Goal: Task Accomplishment & Management: Manage account settings

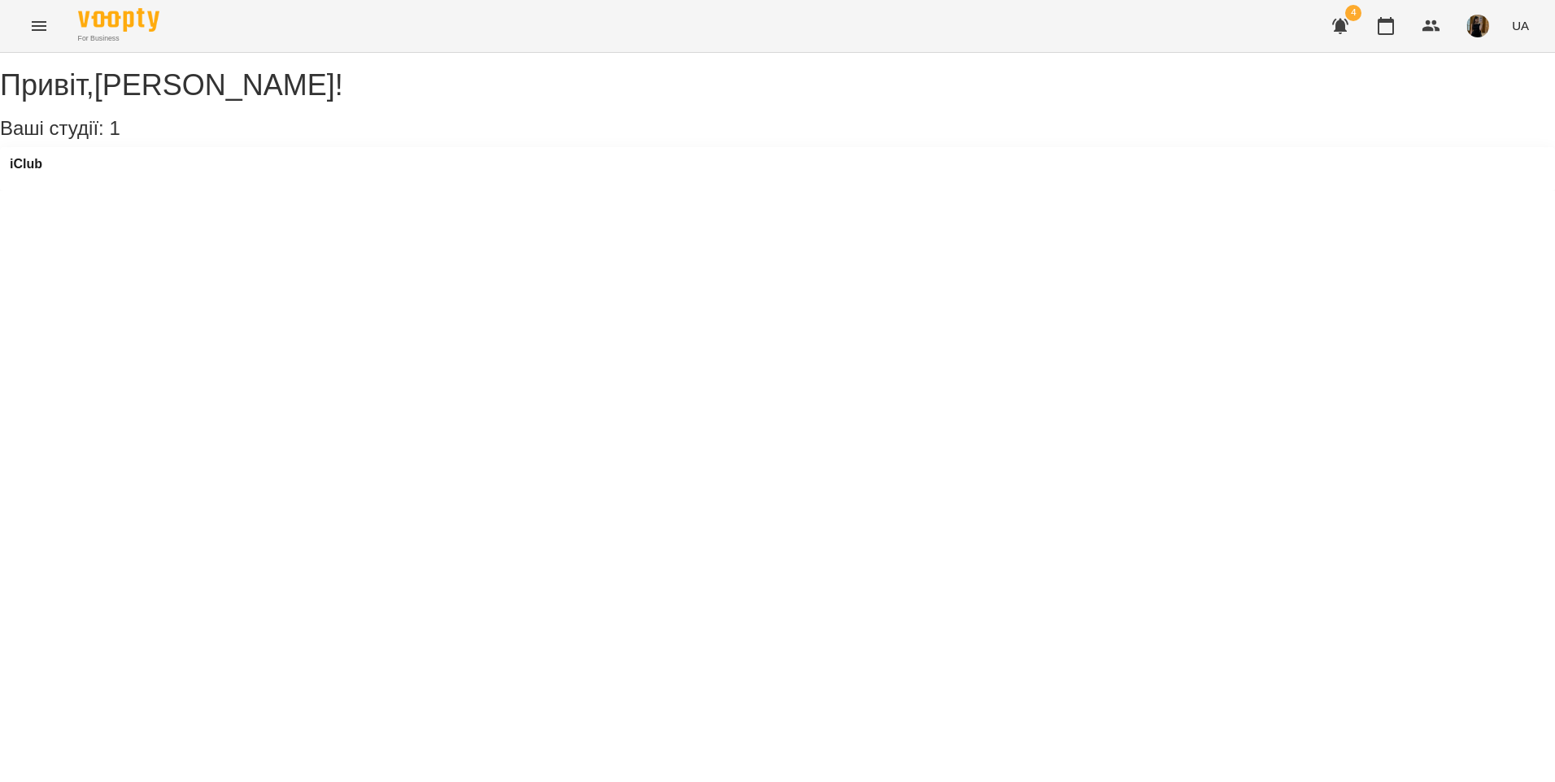
click at [50, 25] on button "Menu" at bounding box center [39, 26] width 39 height 39
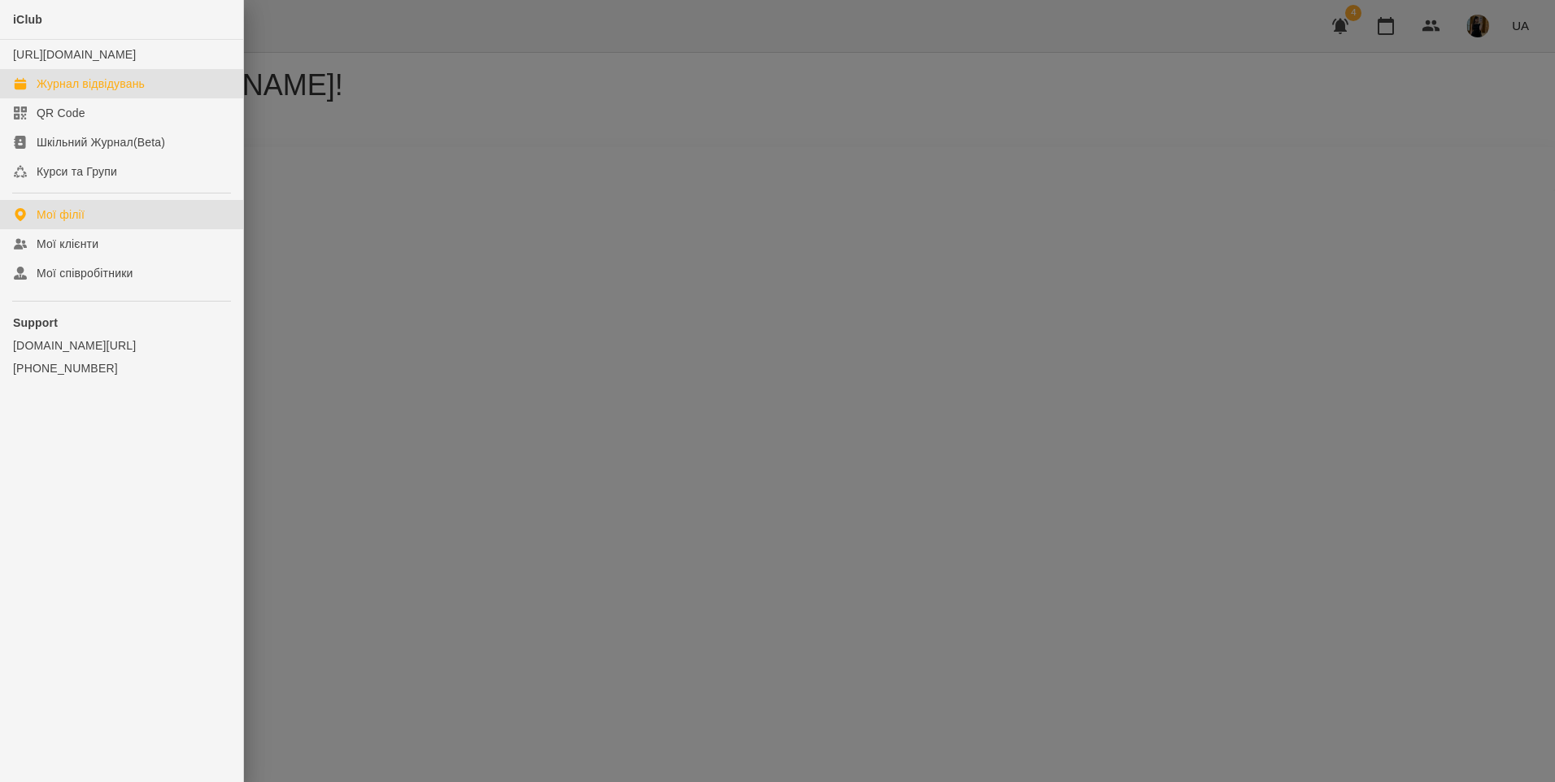
click at [62, 92] on div "Журнал відвідувань" at bounding box center [91, 84] width 108 height 16
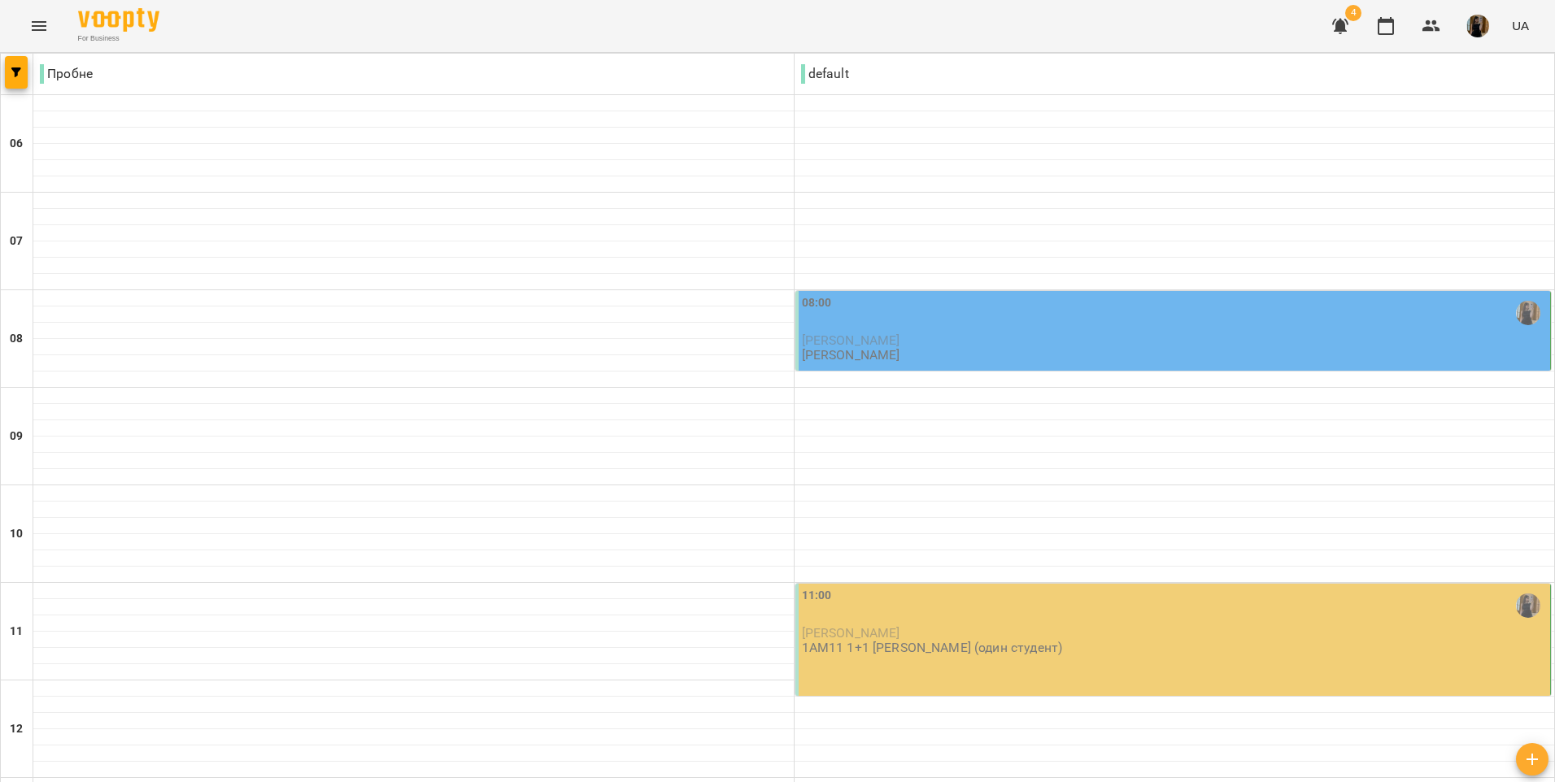
click at [1118, 343] on p "[PERSON_NAME]" at bounding box center [1175, 340] width 746 height 14
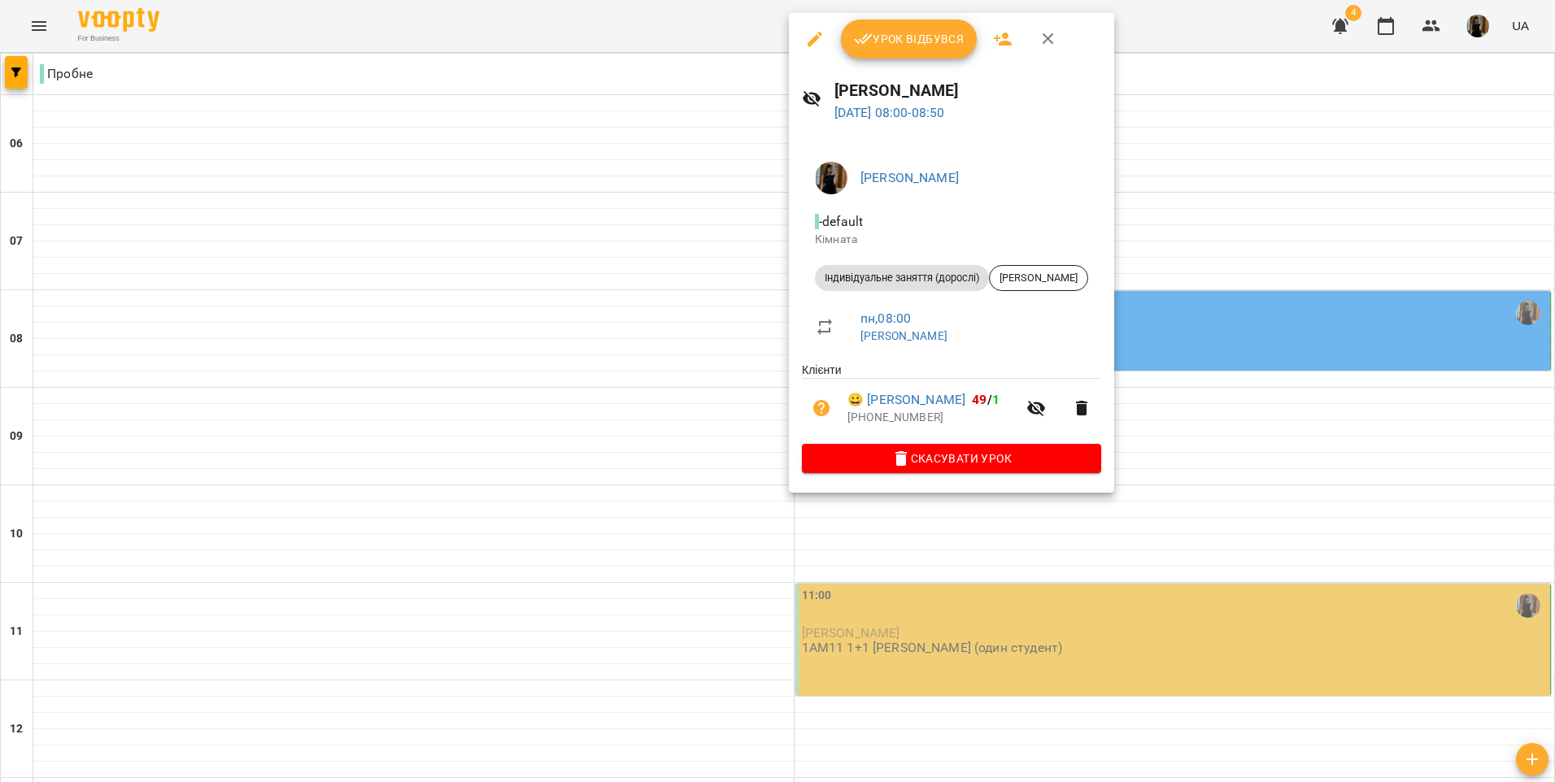
click at [876, 43] on span "Урок відбувся" at bounding box center [909, 39] width 111 height 20
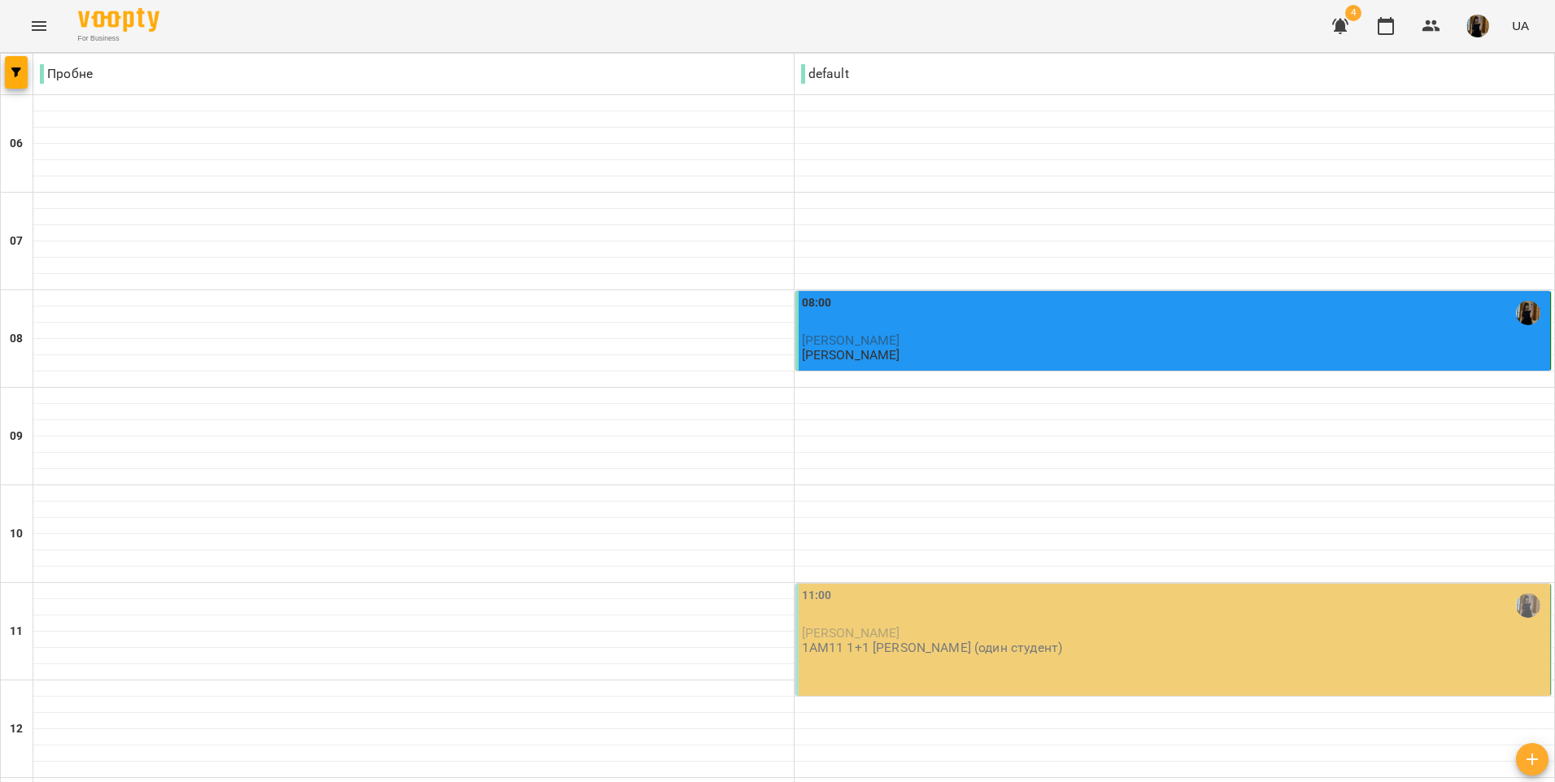
scroll to position [23, 0]
